Goal: Task Accomplishment & Management: Use online tool/utility

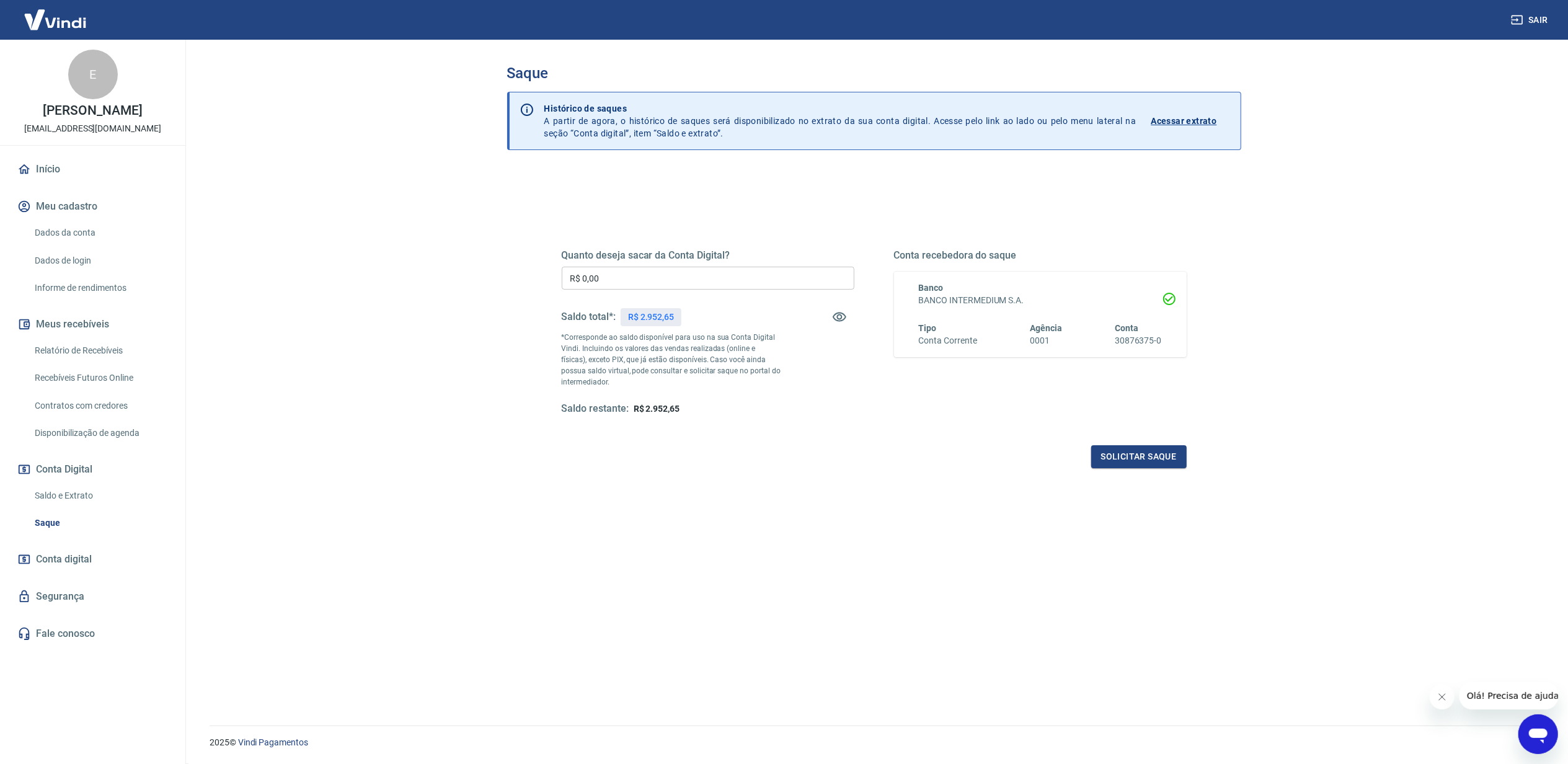
click at [661, 323] on div "R$ 2.952,65" at bounding box center [651, 317] width 61 height 18
copy p "2.952,65"
click at [661, 279] on input "R$ 0,00" at bounding box center [708, 278] width 292 height 23
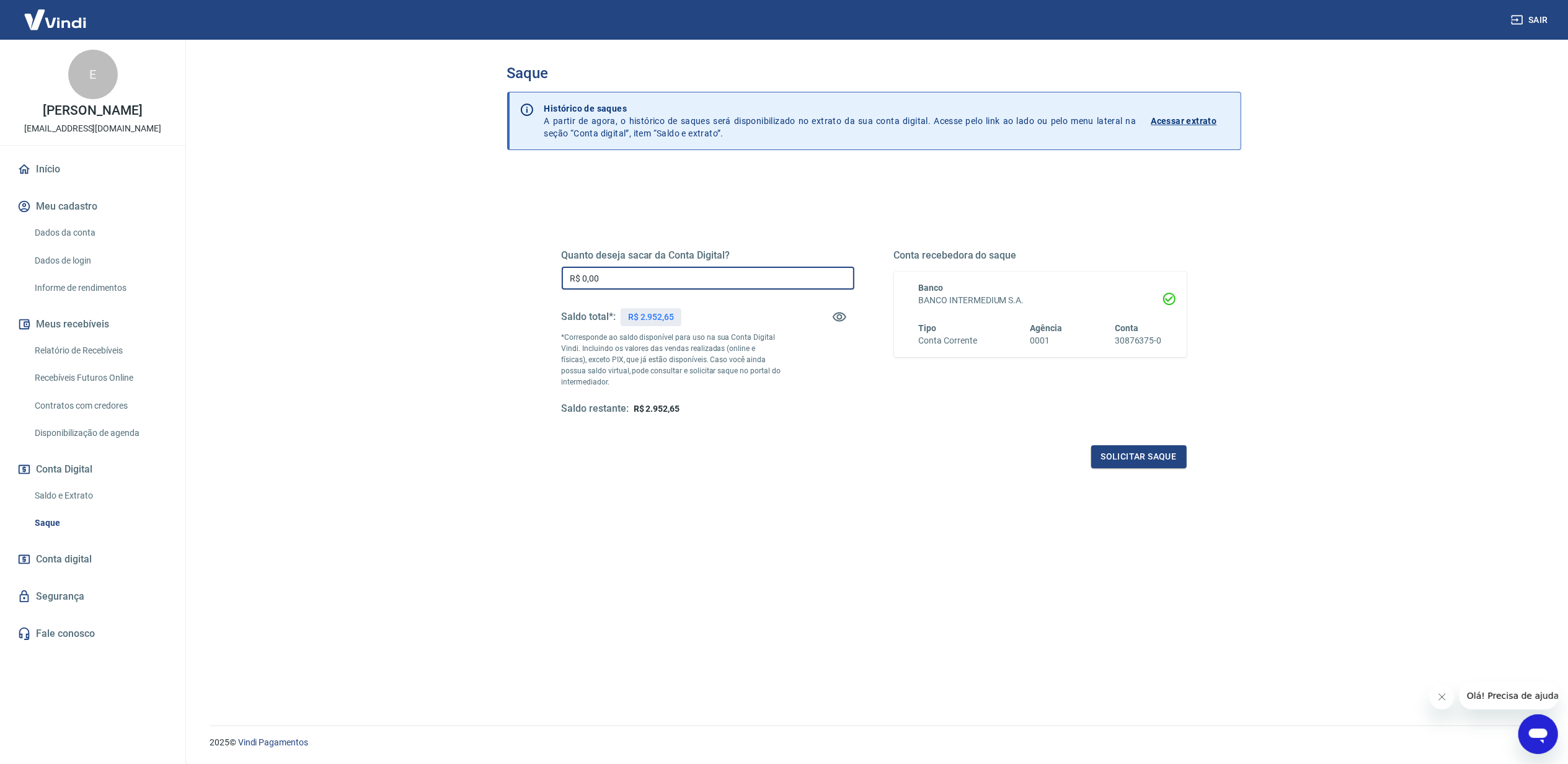
paste input "2.952,65"
type input "R$ 2.952,65"
click at [1129, 458] on button "Solicitar saque" at bounding box center [1139, 457] width 95 height 23
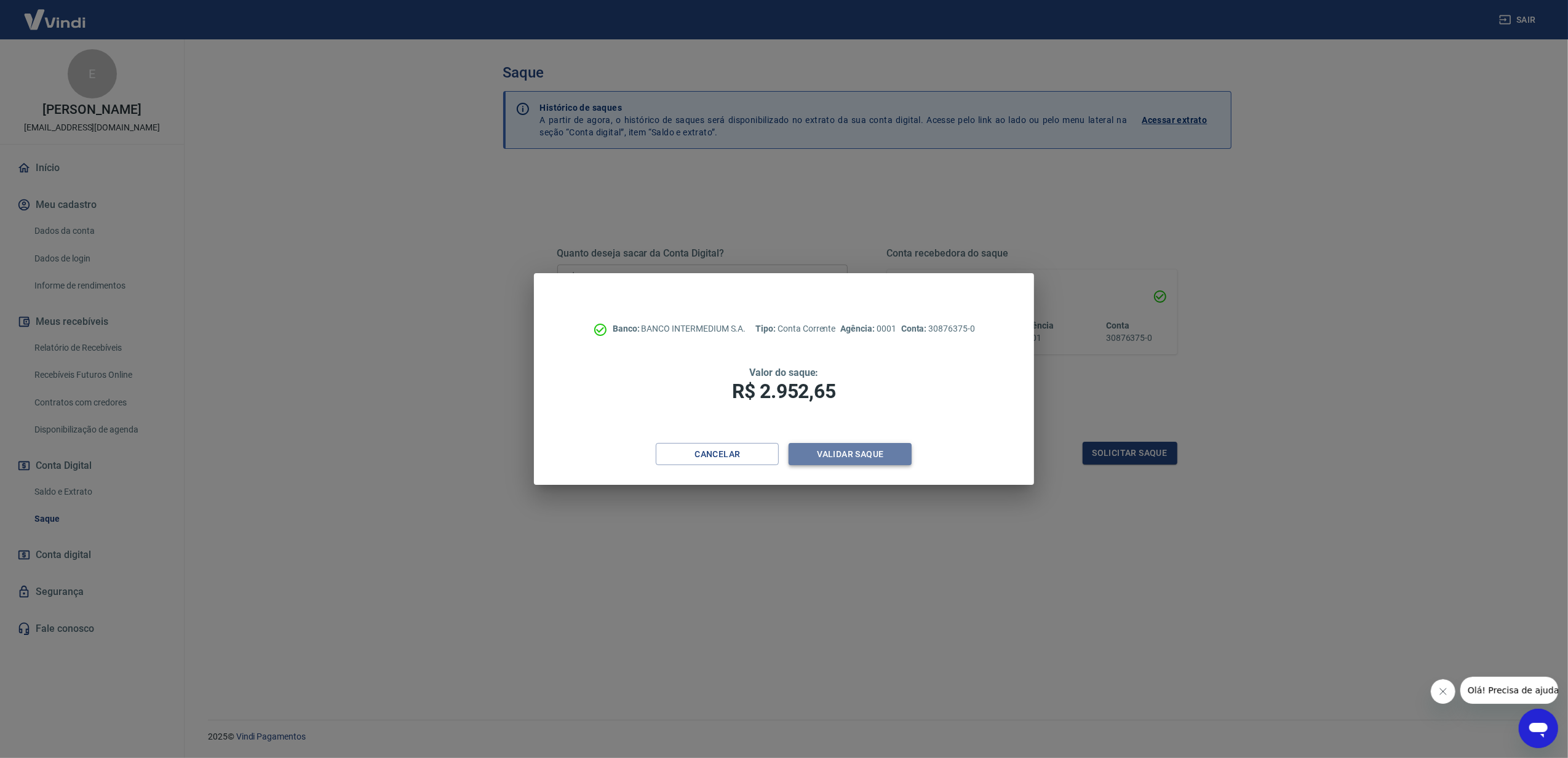
click at [897, 449] on button "Validar saque" at bounding box center [850, 454] width 123 height 23
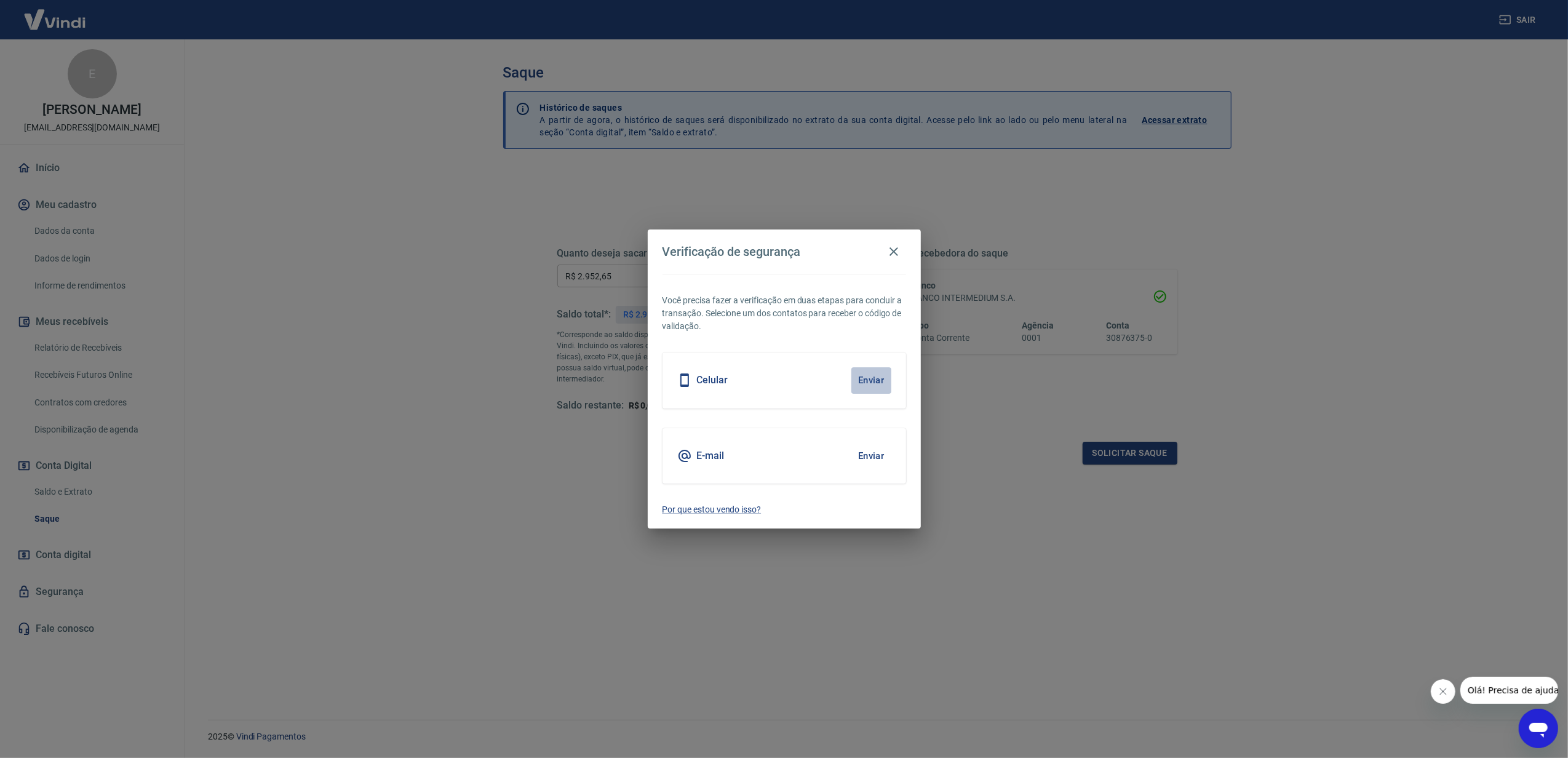
click at [872, 374] on button "Enviar" at bounding box center [871, 380] width 40 height 26
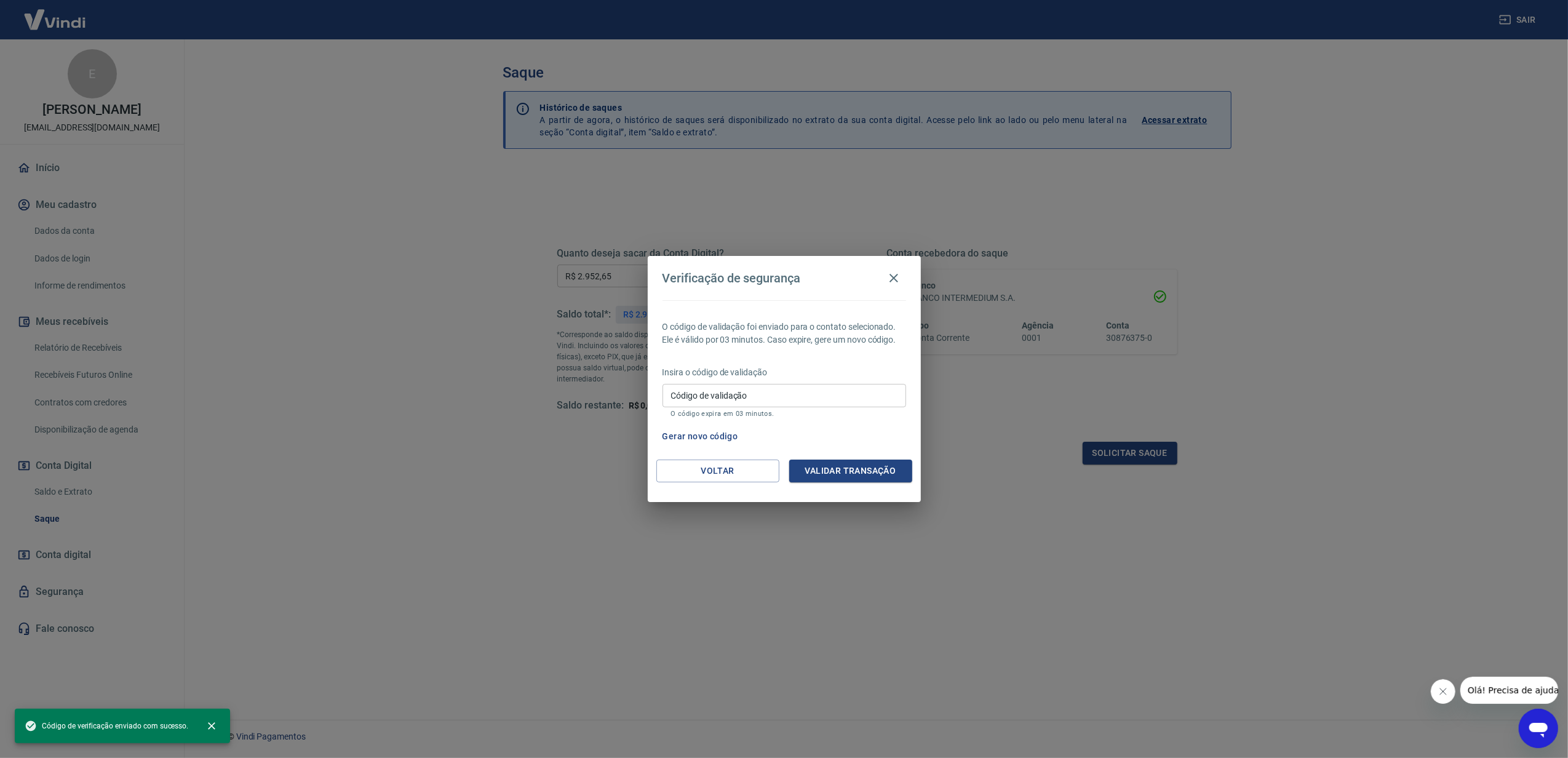
click at [864, 401] on input "Código de validação" at bounding box center [783, 395] width 243 height 23
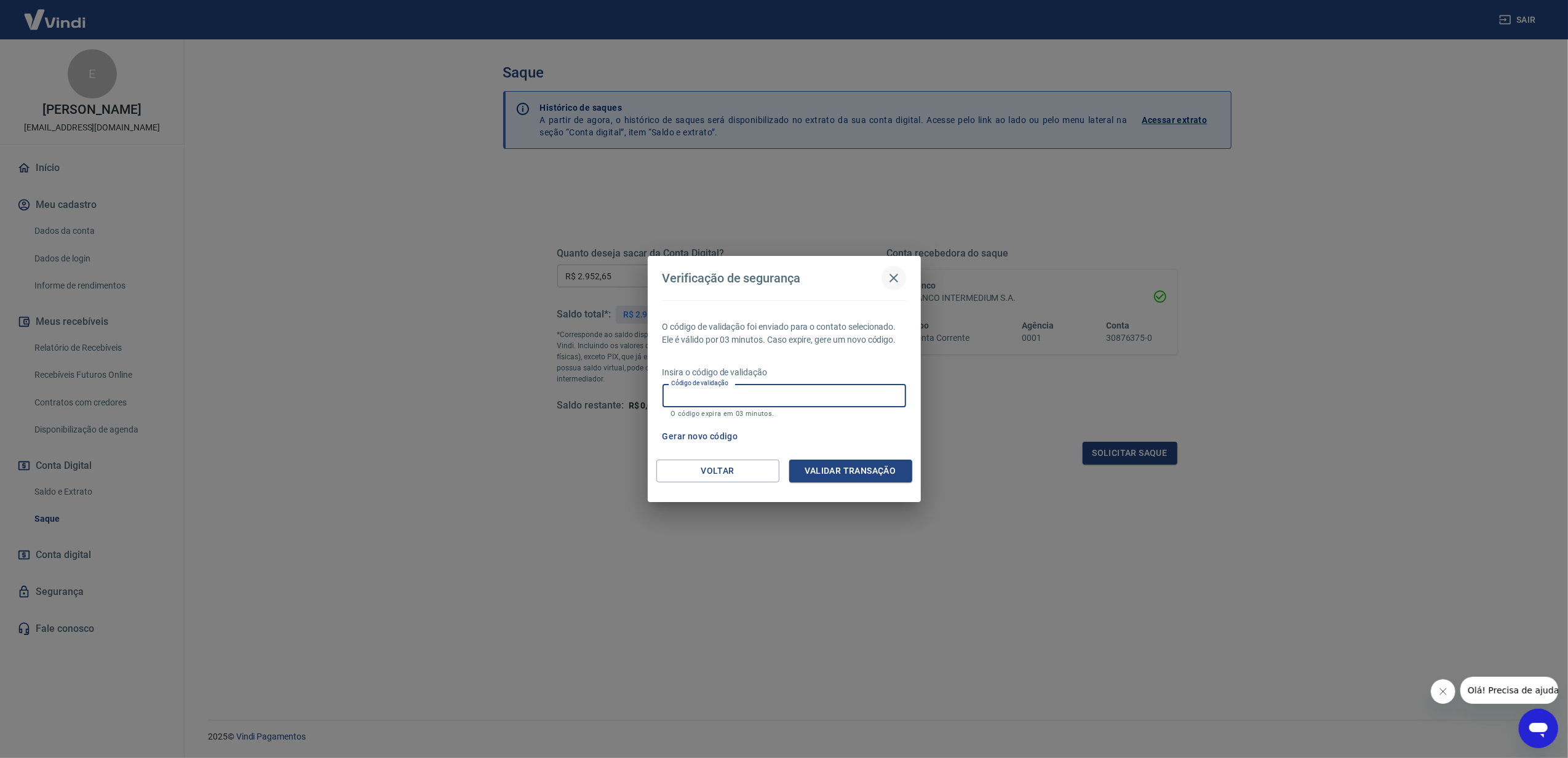
click at [886, 276] on icon "button" at bounding box center [893, 277] width 15 height 15
